Goal: Task Accomplishment & Management: Use online tool/utility

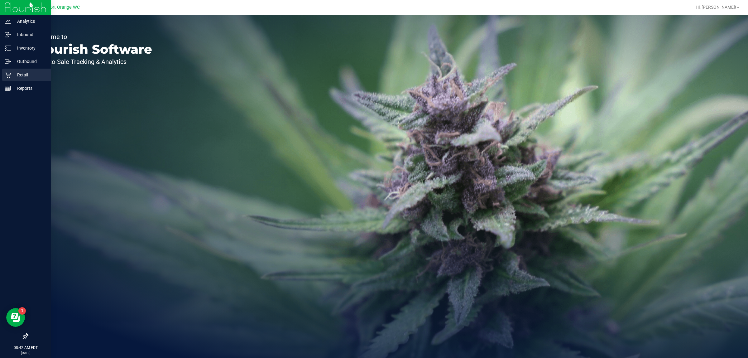
click at [6, 76] on icon at bounding box center [8, 75] width 6 height 6
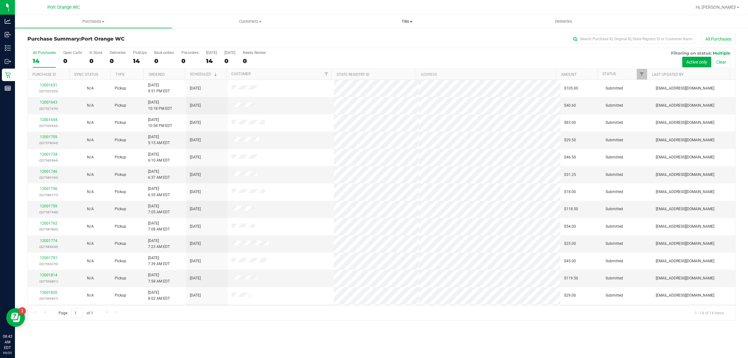
click at [397, 22] on span "Tills" at bounding box center [407, 22] width 156 height 6
click at [395, 36] on li "Manage tills" at bounding box center [406, 37] width 157 height 7
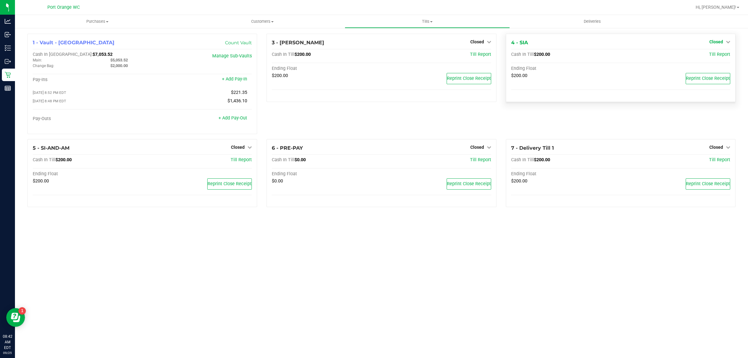
click at [723, 44] on link "Closed" at bounding box center [719, 41] width 21 height 5
click at [715, 57] on link "Open Till" at bounding box center [716, 54] width 17 height 5
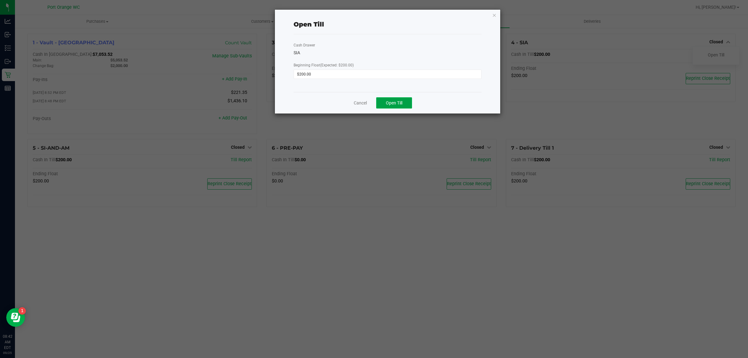
click at [396, 105] on span "Open Till" at bounding box center [394, 102] width 17 height 5
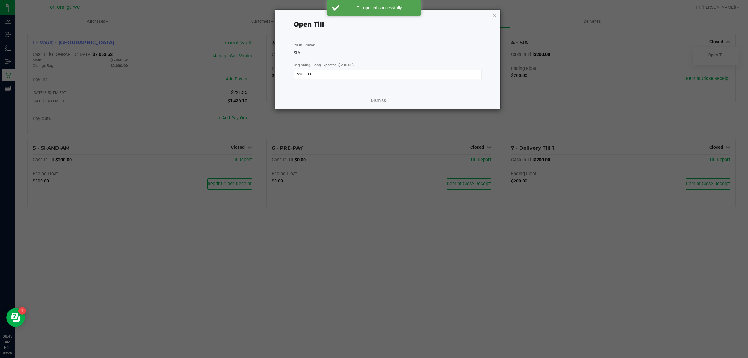
click at [375, 105] on div "Dismiss" at bounding box center [388, 100] width 188 height 17
click at [373, 100] on link "Dismiss" at bounding box center [378, 100] width 15 height 7
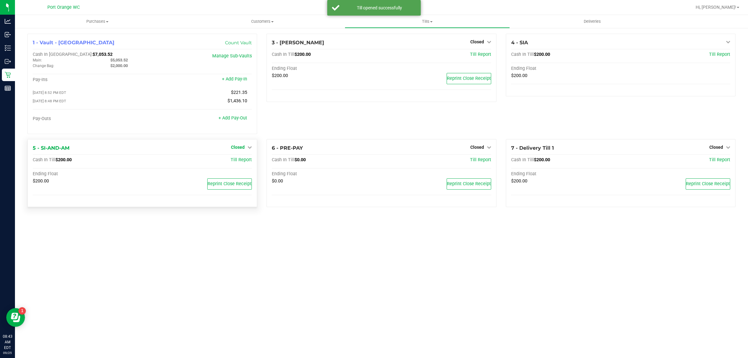
click at [245, 148] on link "Closed" at bounding box center [241, 147] width 21 height 5
click at [246, 161] on link "Open Till" at bounding box center [237, 159] width 17 height 5
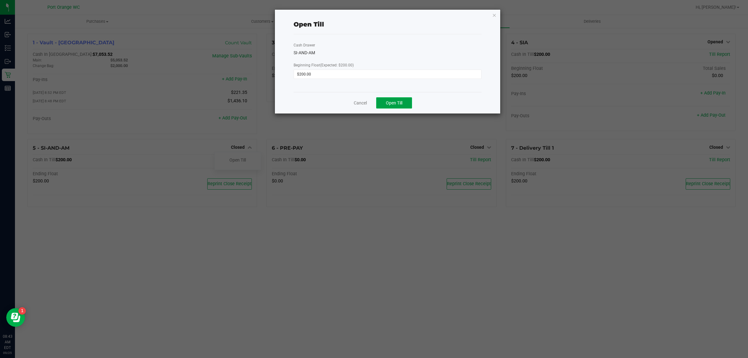
click at [381, 102] on button "Open Till" at bounding box center [394, 102] width 36 height 11
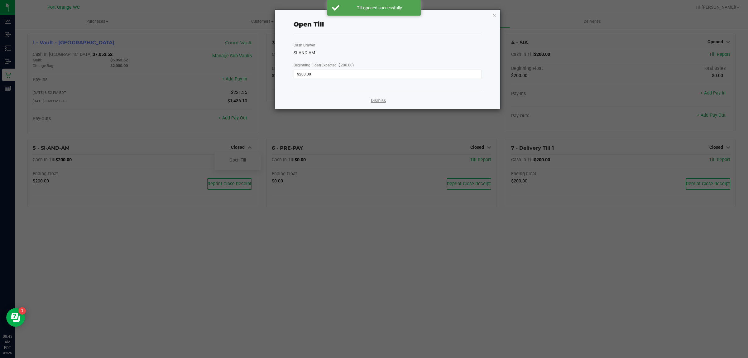
click at [381, 102] on link "Dismiss" at bounding box center [378, 100] width 15 height 7
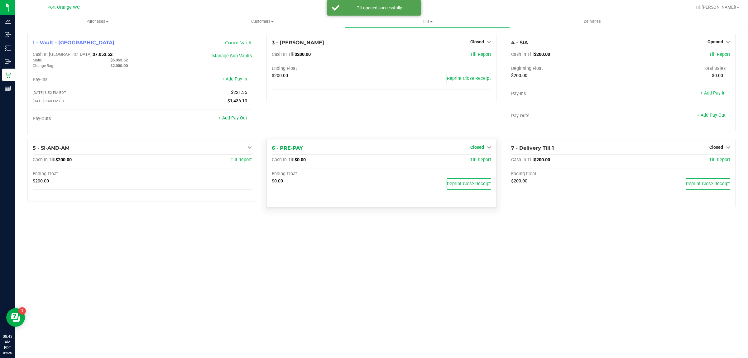
click at [472, 147] on span "Closed" at bounding box center [477, 147] width 14 height 5
click at [473, 160] on link "Open Till" at bounding box center [477, 159] width 17 height 5
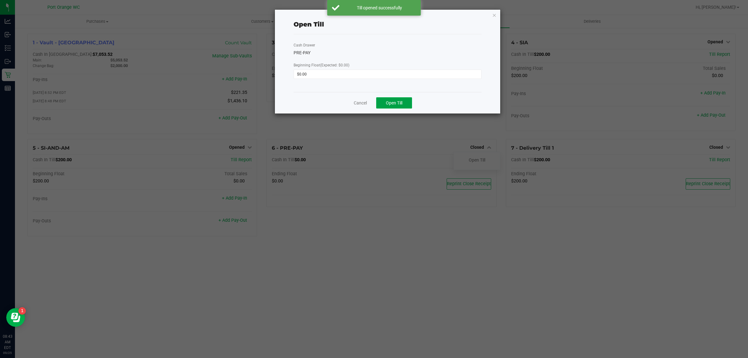
click at [391, 98] on button "Open Till" at bounding box center [394, 102] width 36 height 11
click at [380, 100] on link "Dismiss" at bounding box center [378, 100] width 15 height 7
